Goal: Task Accomplishment & Management: Complete application form

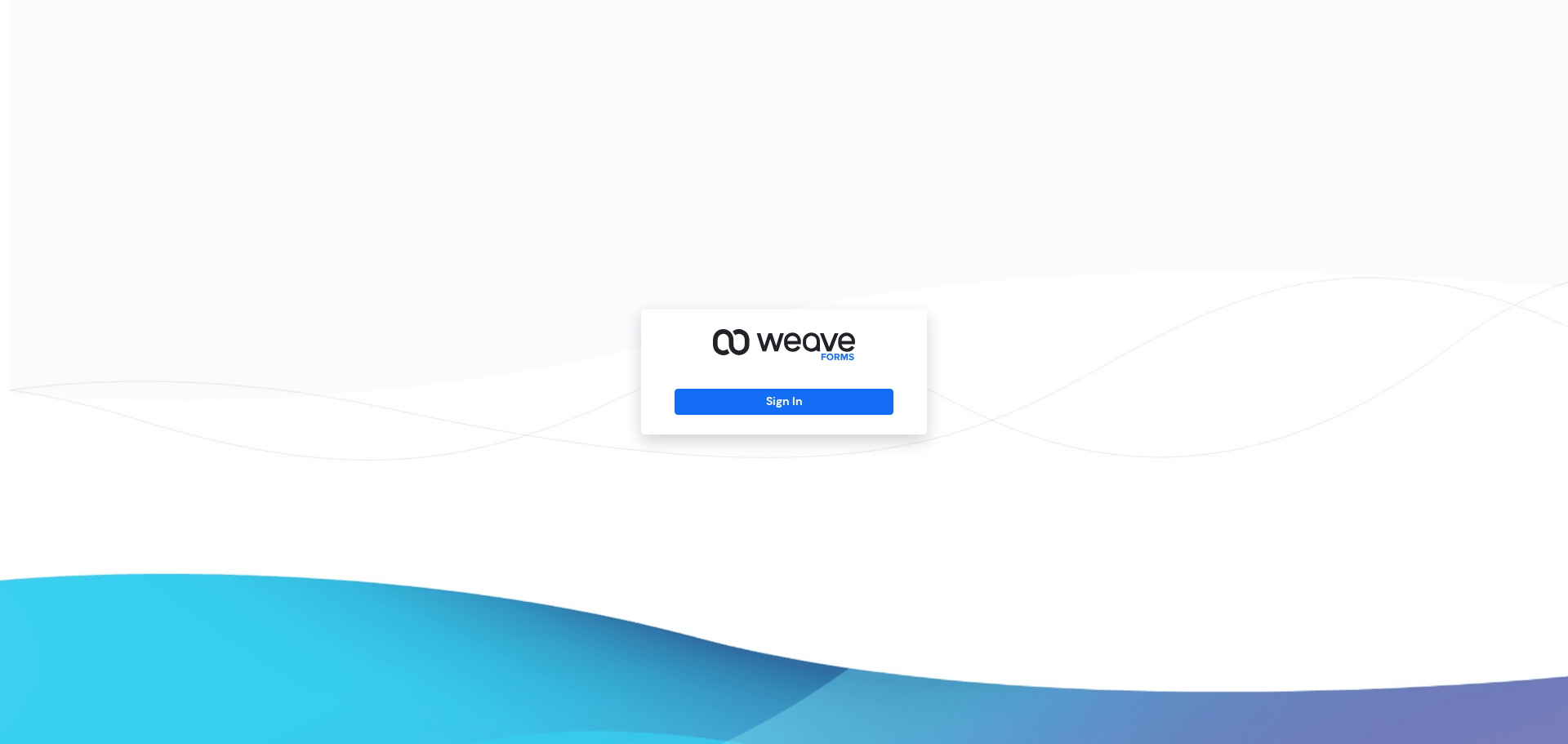
click at [725, 386] on div "Sign In" at bounding box center [784, 372] width 286 height 125
